Goal: Transaction & Acquisition: Download file/media

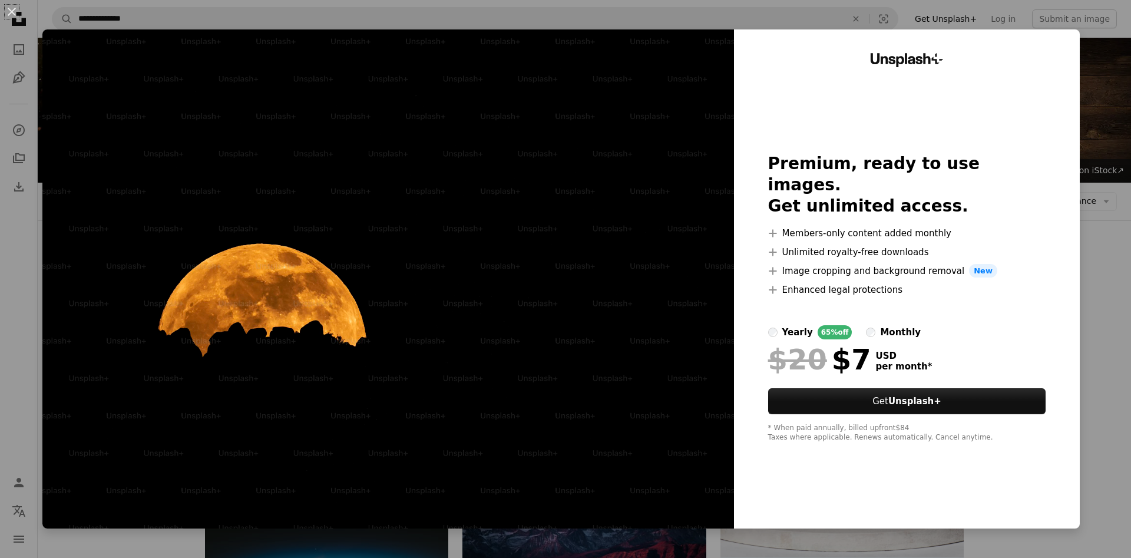
click at [1116, 138] on div "An X shape Unsplash+ Premium, ready to use images. Get unlimited access. A plus…" at bounding box center [565, 279] width 1131 height 558
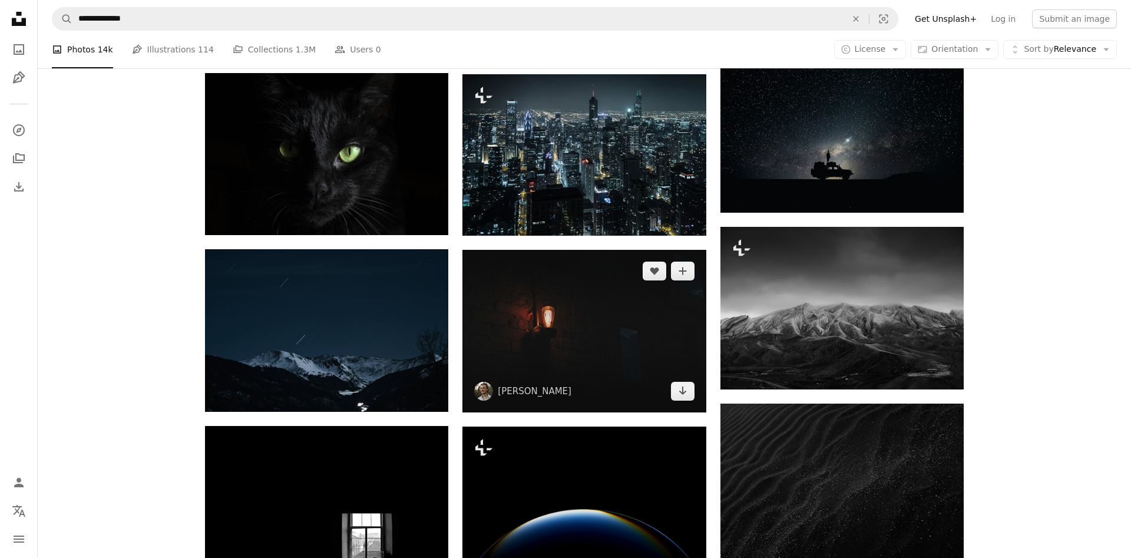
scroll to position [601, 0]
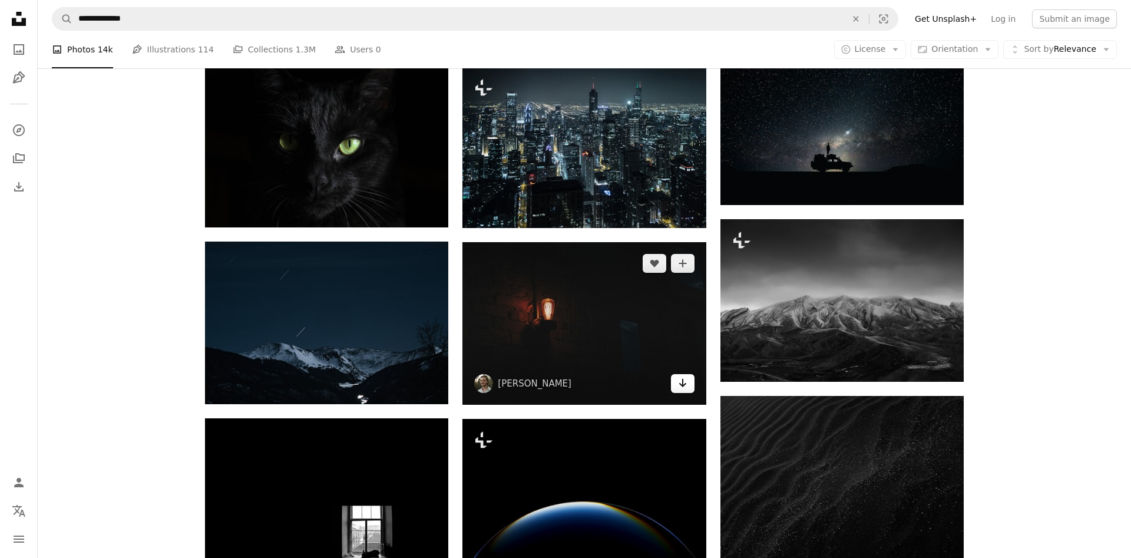
click at [684, 376] on icon "Arrow pointing down" at bounding box center [682, 383] width 9 height 14
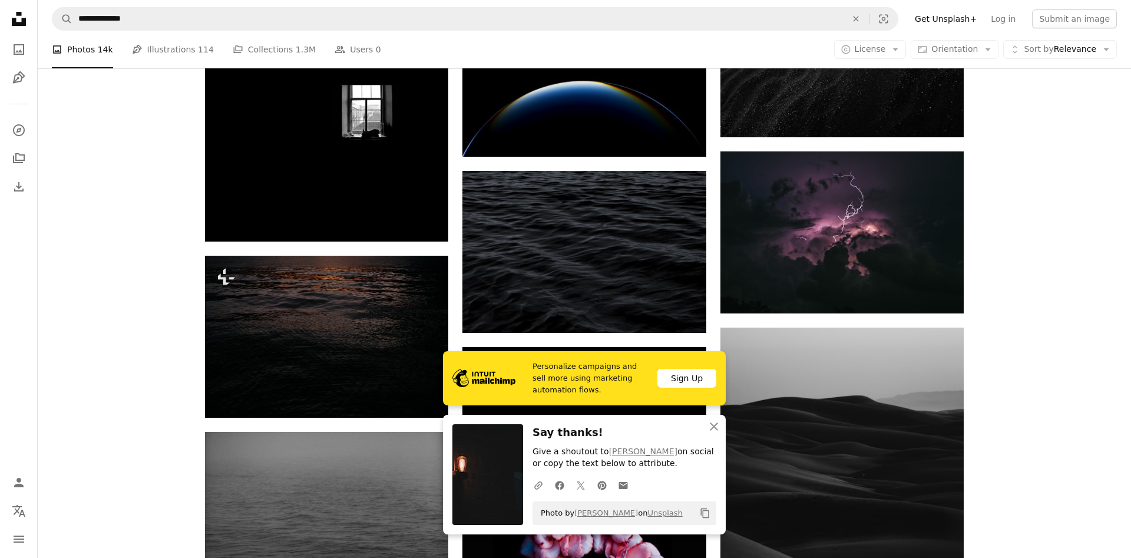
scroll to position [1202, 0]
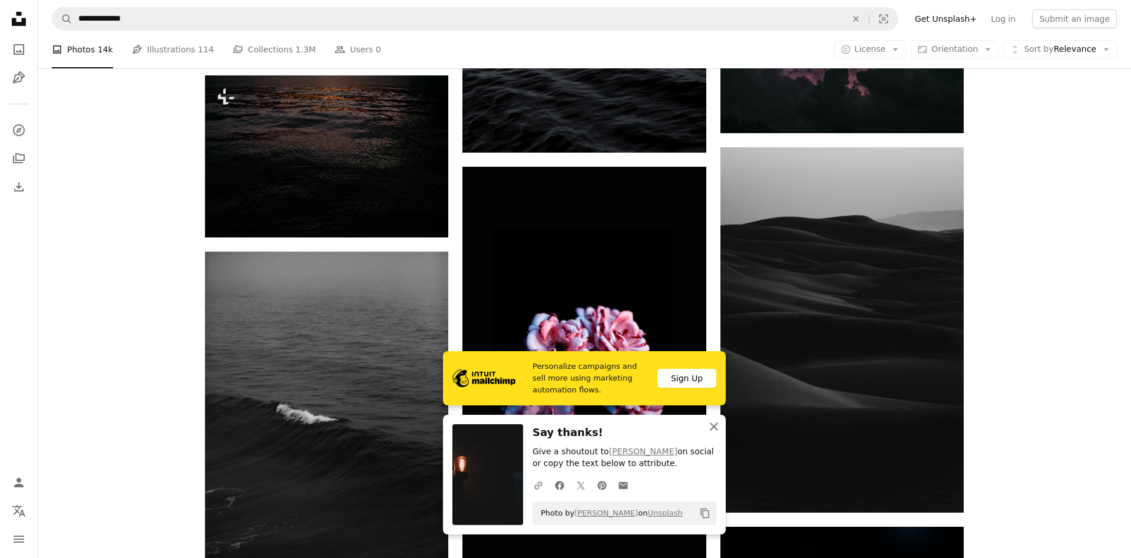
click at [714, 425] on icon "button" at bounding box center [714, 426] width 8 height 8
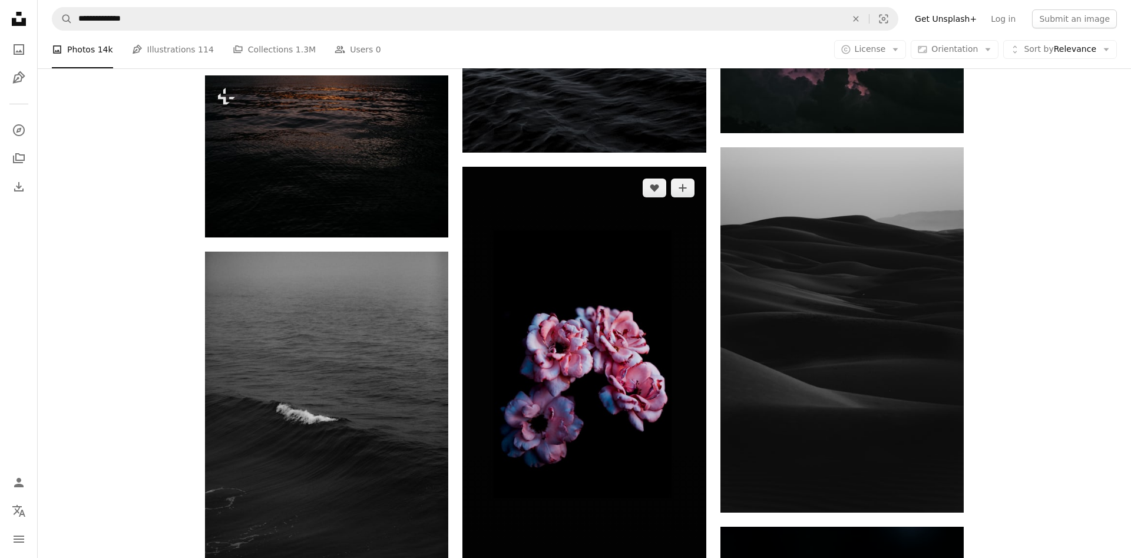
scroll to position [1398, 0]
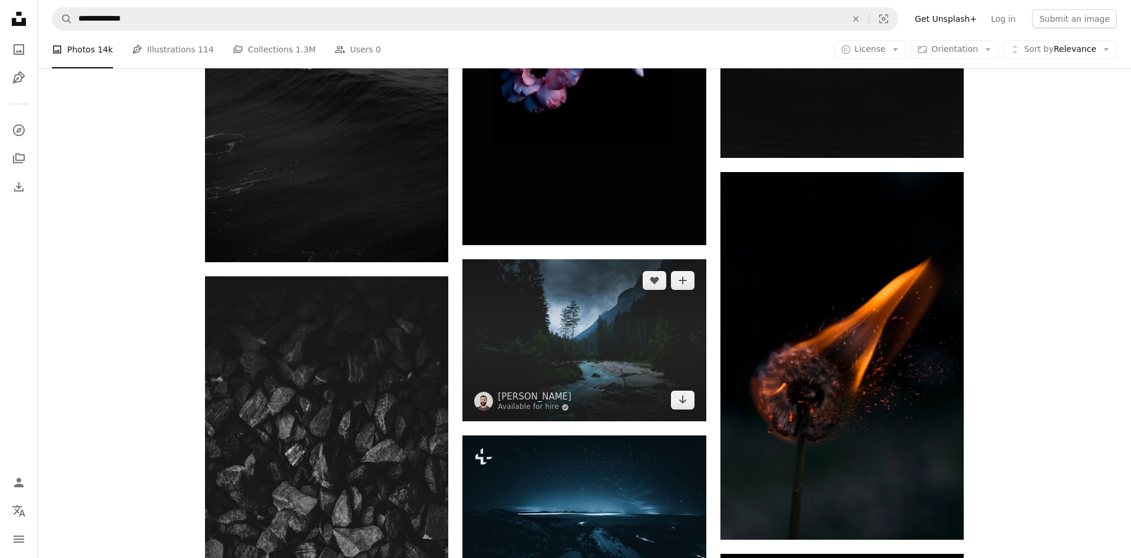
scroll to position [1578, 0]
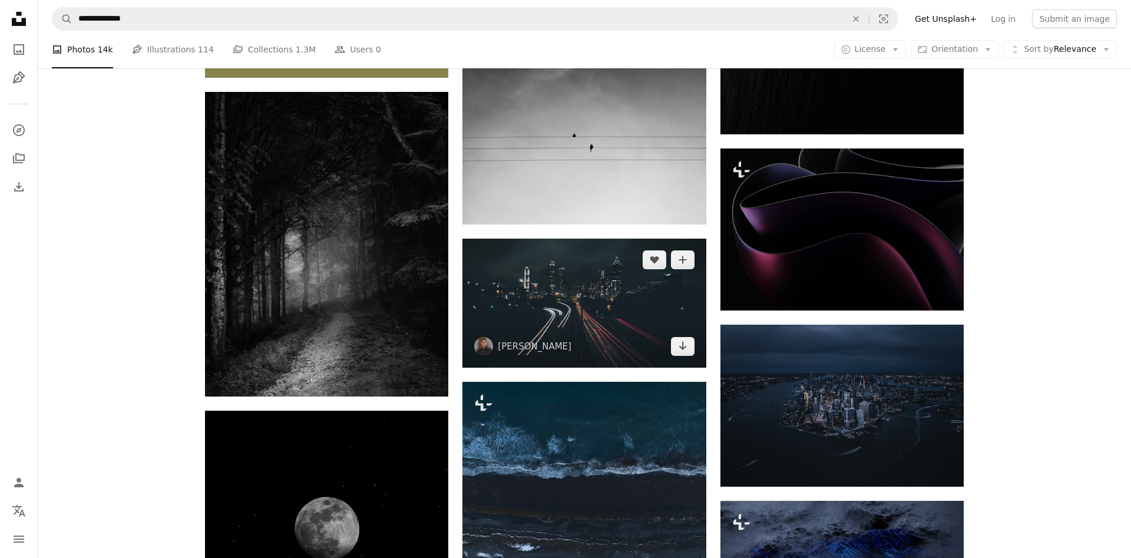
scroll to position [2841, 0]
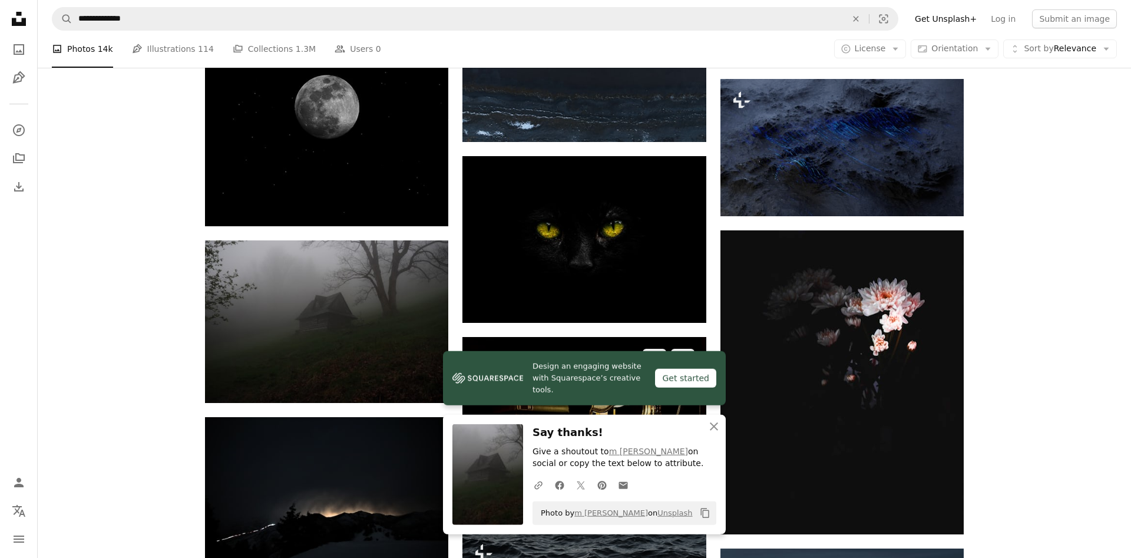
scroll to position [3381, 0]
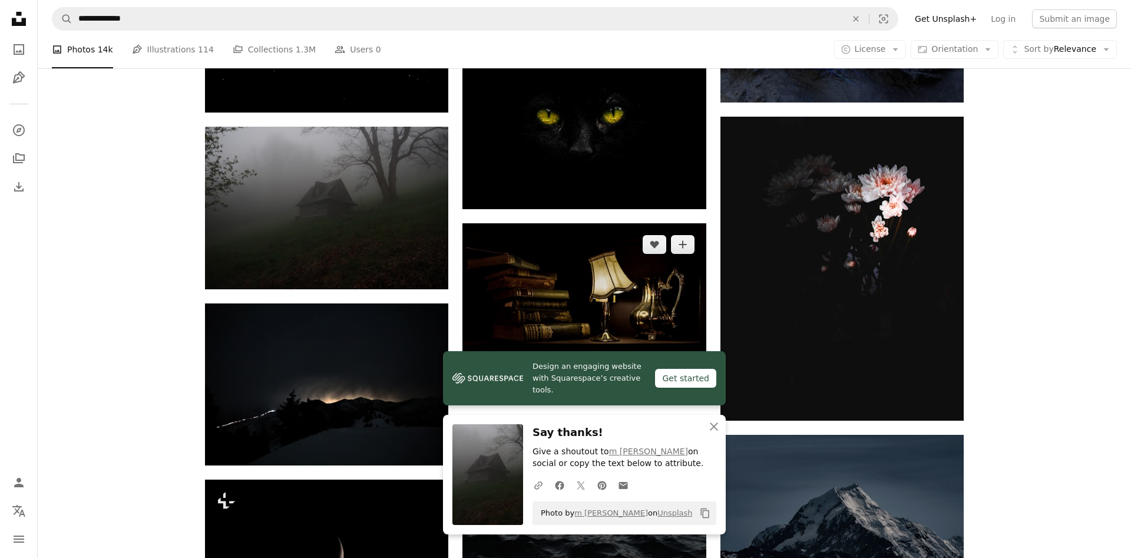
click at [683, 375] on icon "Arrow pointing down" at bounding box center [682, 382] width 9 height 14
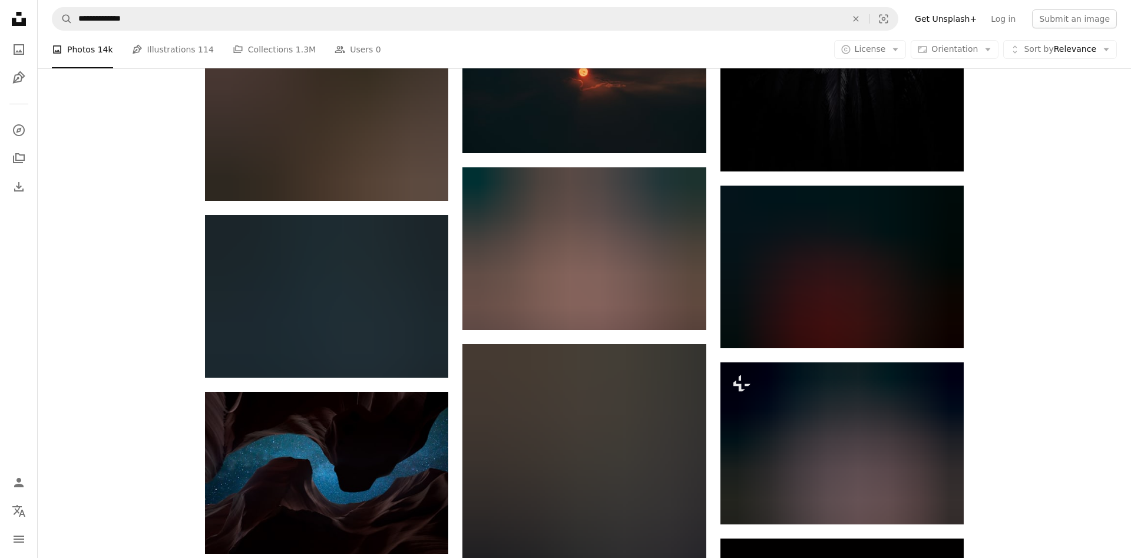
scroll to position [6026, 0]
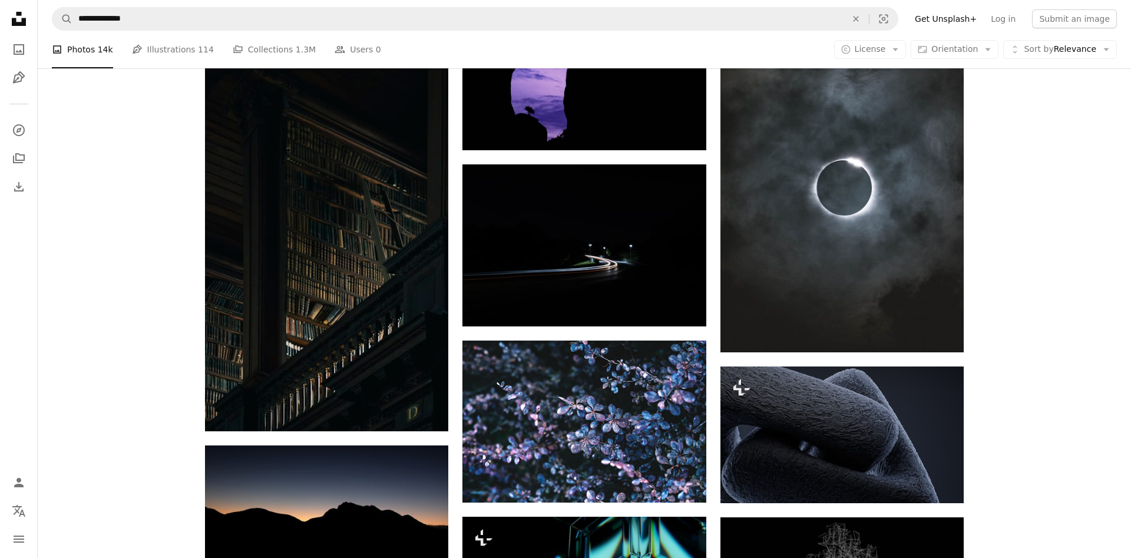
scroll to position [8730, 0]
